Goal: Information Seeking & Learning: Find contact information

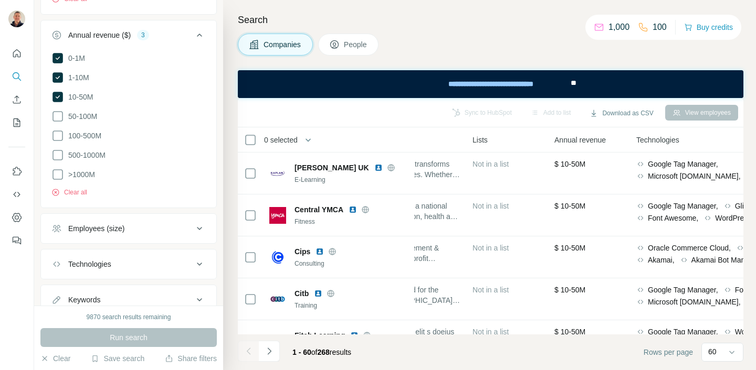
scroll to position [471, 0]
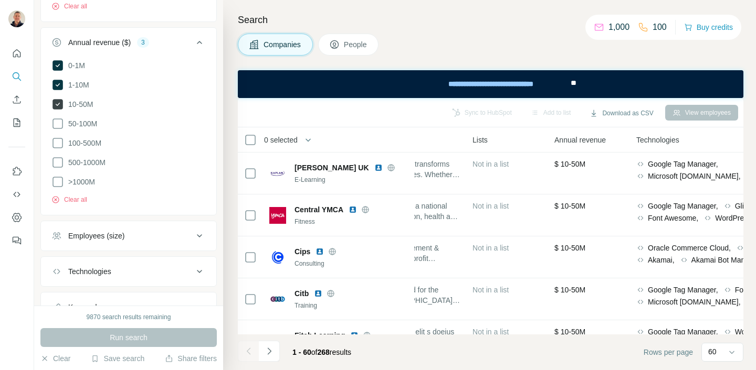
click at [57, 105] on icon at bounding box center [57, 104] width 10 height 10
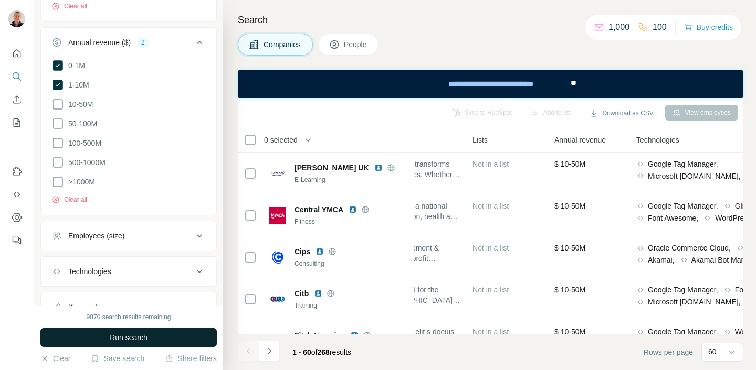
click at [127, 337] on span "Run search" at bounding box center [129, 338] width 38 height 10
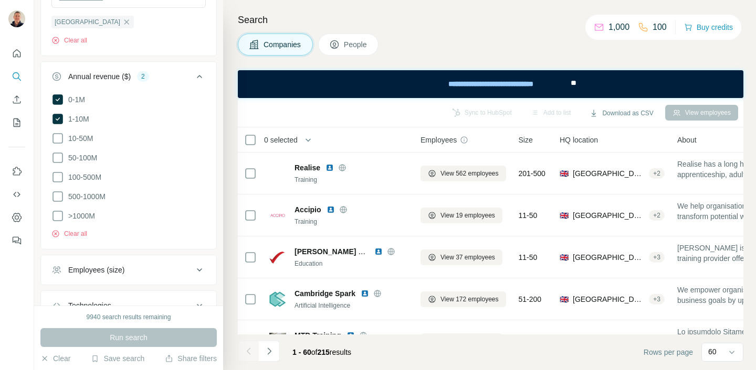
scroll to position [516, 0]
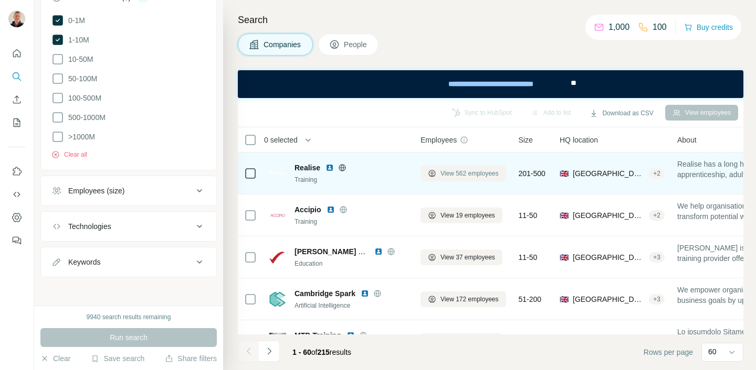
click at [467, 176] on span "View 562 employees" at bounding box center [469, 173] width 58 height 9
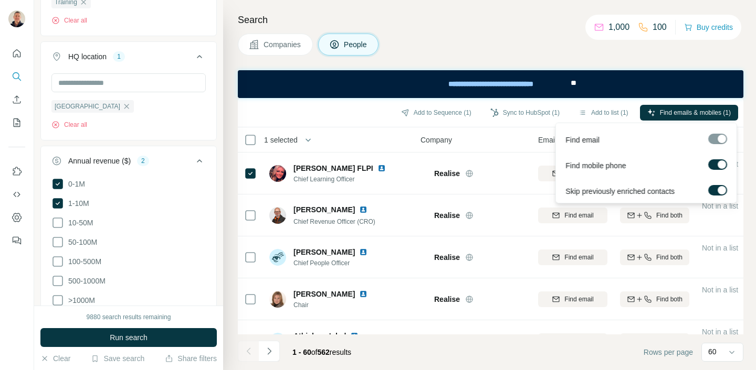
click at [720, 137] on div at bounding box center [717, 139] width 19 height 10
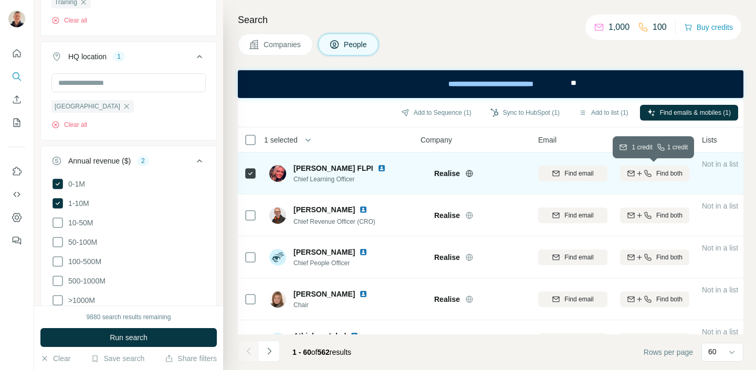
click at [657, 173] on span "Find both" at bounding box center [669, 173] width 26 height 9
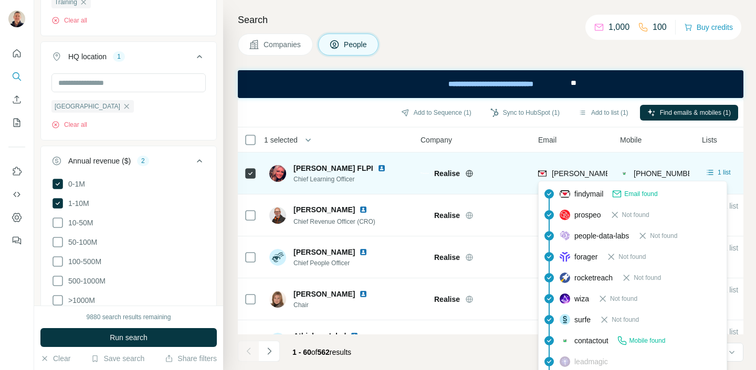
click at [578, 173] on span "[PERSON_NAME][EMAIL_ADDRESS][DOMAIN_NAME]" at bounding box center [643, 173] width 185 height 8
click at [589, 172] on span "[PERSON_NAME][EMAIL_ADDRESS][DOMAIN_NAME]" at bounding box center [643, 173] width 185 height 8
click at [557, 173] on span "[PERSON_NAME][EMAIL_ADDRESS][DOMAIN_NAME]" at bounding box center [643, 173] width 185 height 8
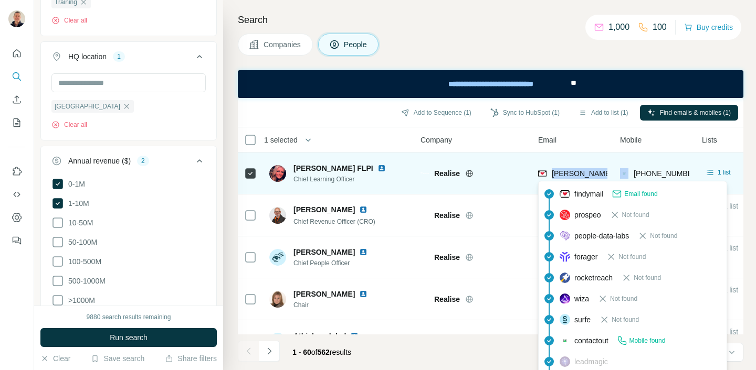
click at [557, 173] on span "[PERSON_NAME][EMAIL_ADDRESS][DOMAIN_NAME]" at bounding box center [643, 173] width 185 height 8
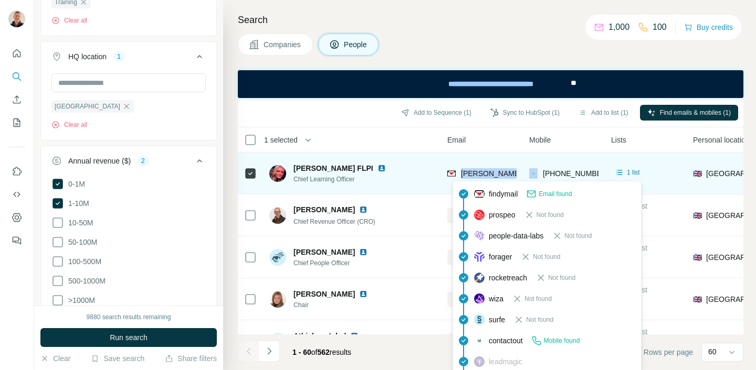
scroll to position [0, 82]
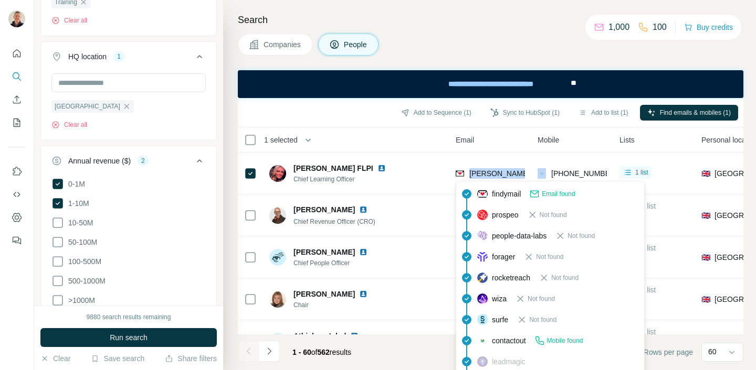
click at [281, 42] on span "Companies" at bounding box center [282, 44] width 38 height 10
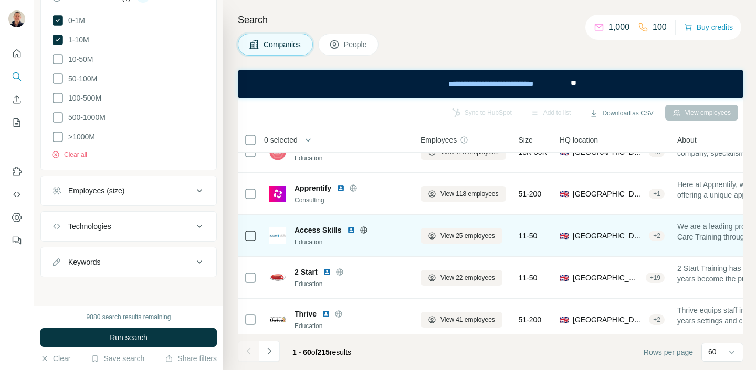
scroll to position [547, 0]
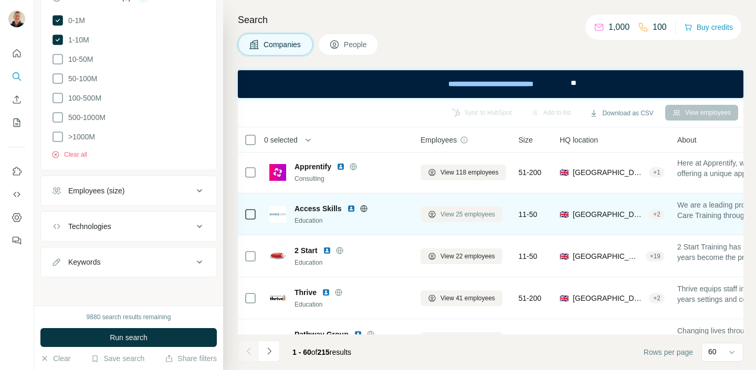
click at [456, 216] on span "View 25 employees" at bounding box center [467, 214] width 55 height 9
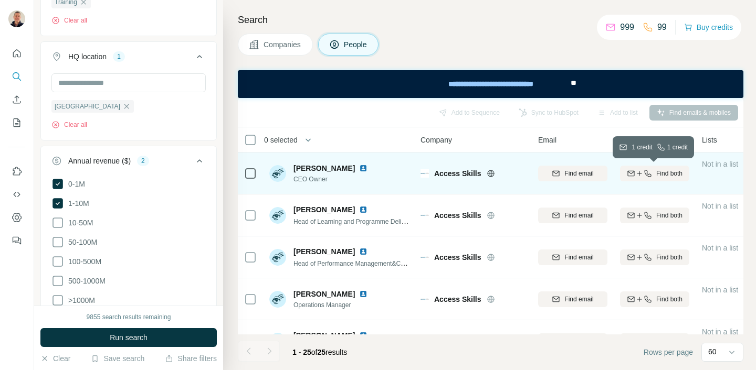
click at [658, 174] on span "Find both" at bounding box center [669, 173] width 26 height 9
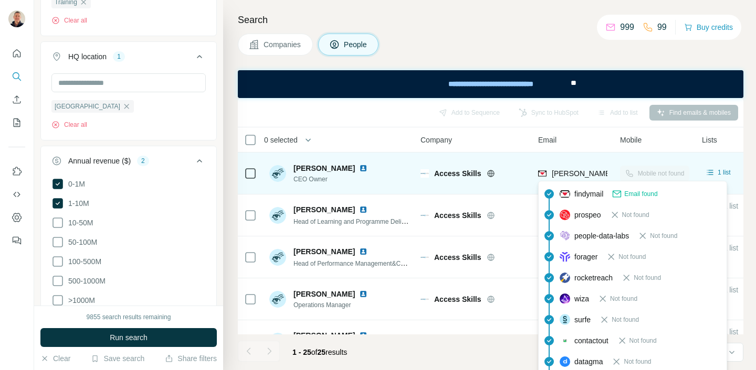
click at [576, 174] on span "[PERSON_NAME][EMAIL_ADDRESS][PERSON_NAME][DOMAIN_NAME]" at bounding box center [674, 173] width 246 height 8
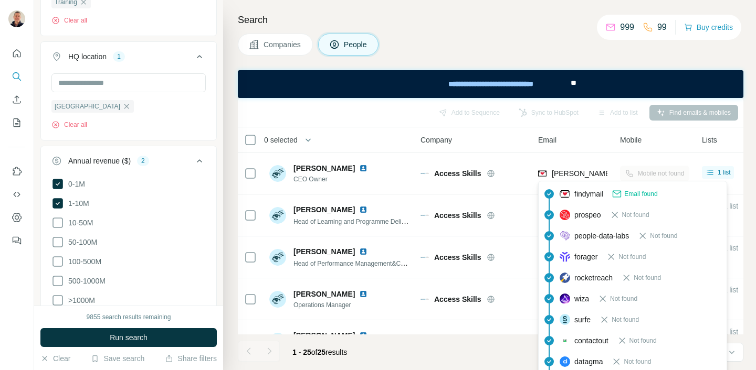
click at [578, 185] on div "findymail Email found" at bounding box center [632, 194] width 184 height 21
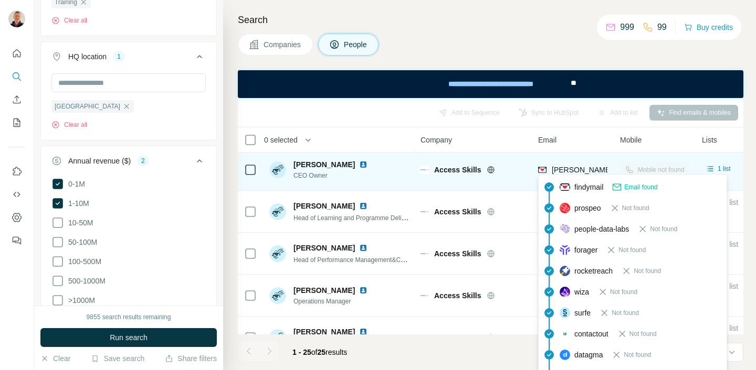
scroll to position [7, 0]
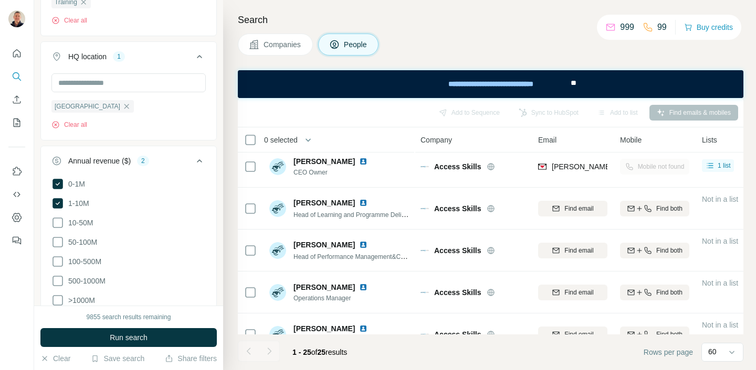
click at [420, 131] on th "Company" at bounding box center [473, 139] width 118 height 25
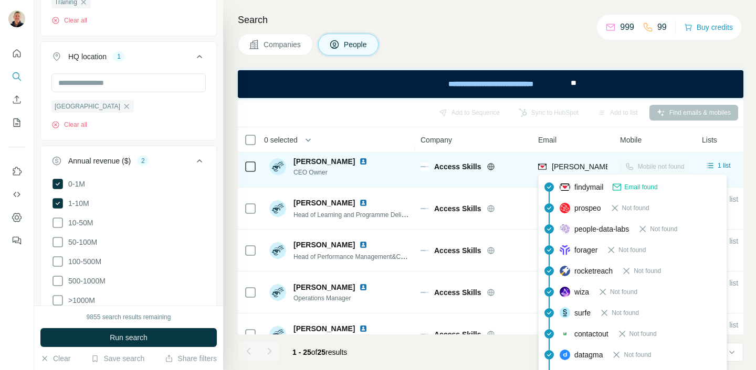
click at [575, 164] on span "[PERSON_NAME][EMAIL_ADDRESS][PERSON_NAME][DOMAIN_NAME]" at bounding box center [674, 167] width 246 height 8
click at [556, 167] on span "[PERSON_NAME][EMAIL_ADDRESS][PERSON_NAME][DOMAIN_NAME]" at bounding box center [674, 167] width 246 height 8
click at [570, 167] on span "[PERSON_NAME][EMAIL_ADDRESS][PERSON_NAME][DOMAIN_NAME]" at bounding box center [674, 167] width 246 height 8
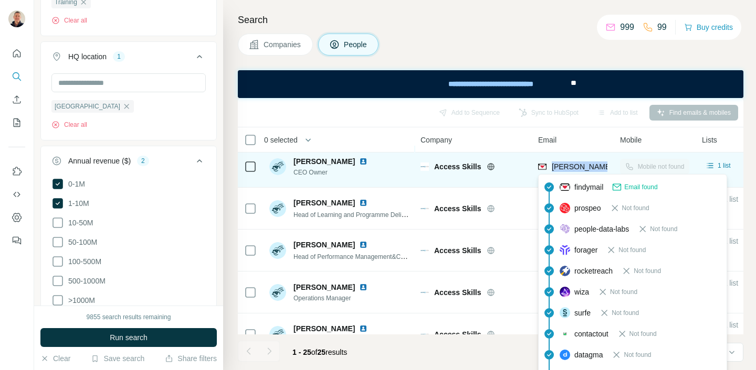
copy tr "[PERSON_NAME][EMAIL_ADDRESS][PERSON_NAME][DOMAIN_NAME]"
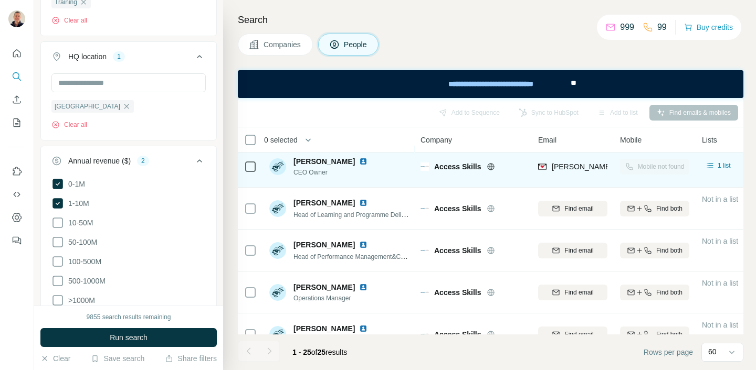
click at [516, 158] on div "Access Skills" at bounding box center [472, 166] width 105 height 29
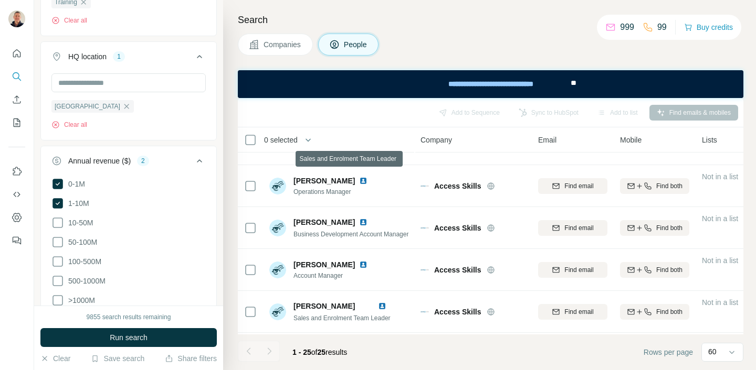
scroll to position [0, 0]
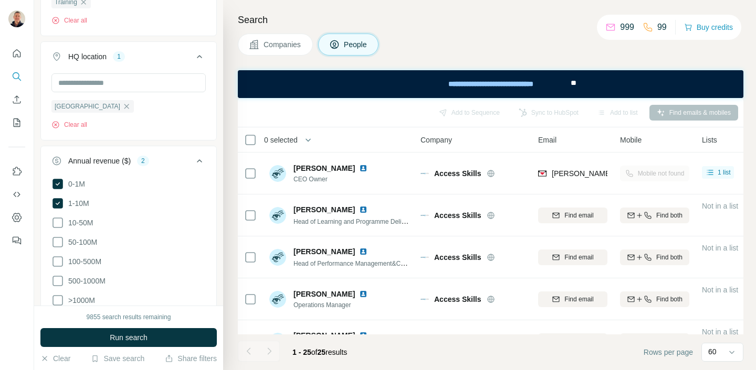
click at [282, 47] on span "Companies" at bounding box center [282, 44] width 38 height 10
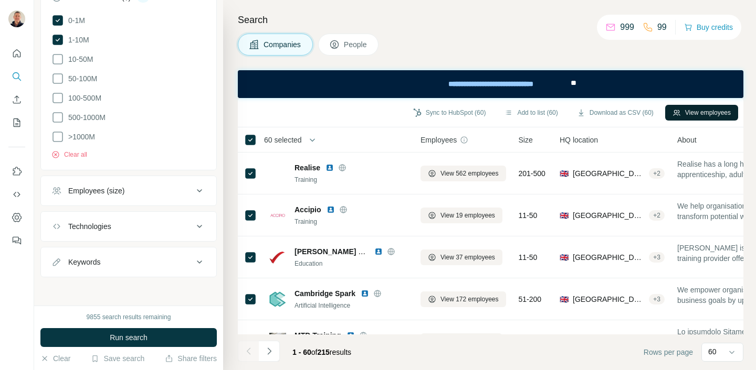
click at [692, 113] on button "View employees" at bounding box center [701, 113] width 73 height 16
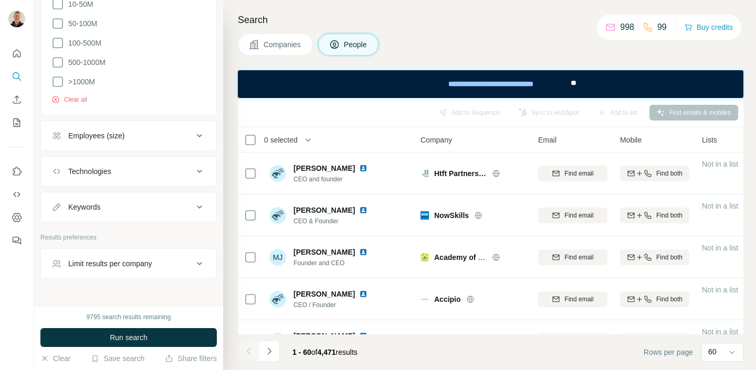
scroll to position [1418, 0]
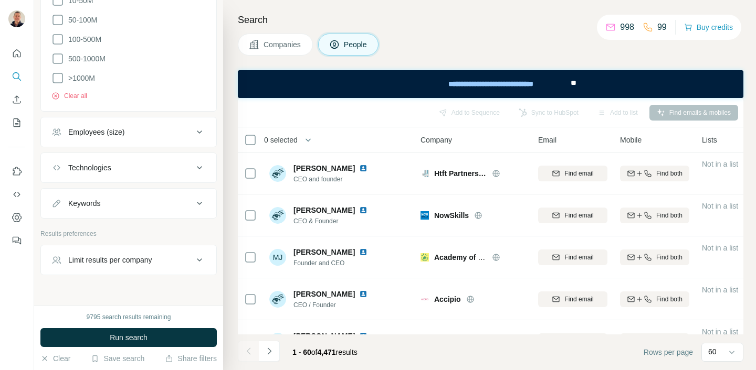
click at [200, 205] on icon at bounding box center [199, 203] width 5 height 3
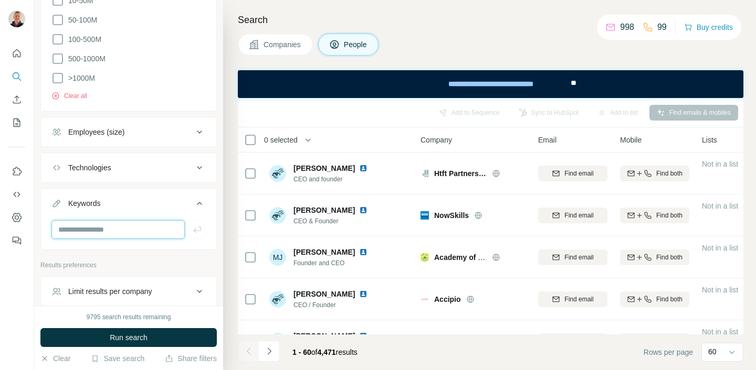
click at [104, 238] on input "text" at bounding box center [117, 229] width 133 height 19
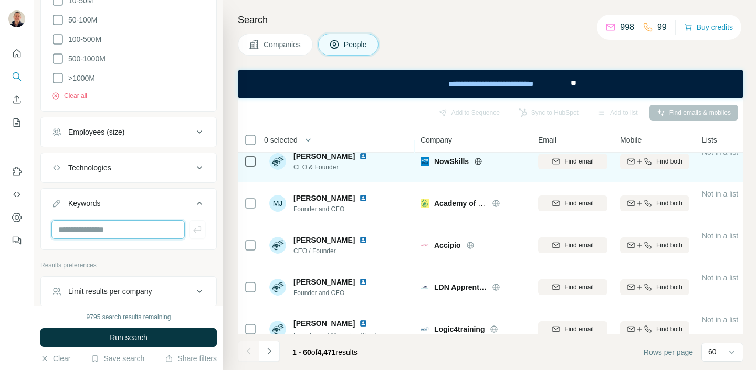
scroll to position [0, 0]
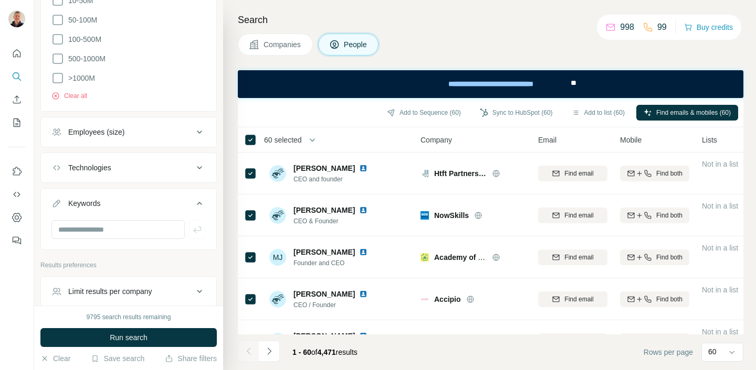
click at [417, 124] on div "Add to Sequence (60) Sync to HubSpot (60) Add to list (60) Find emails & mobile…" at bounding box center [490, 112] width 505 height 29
